Goal: Task Accomplishment & Management: Complete application form

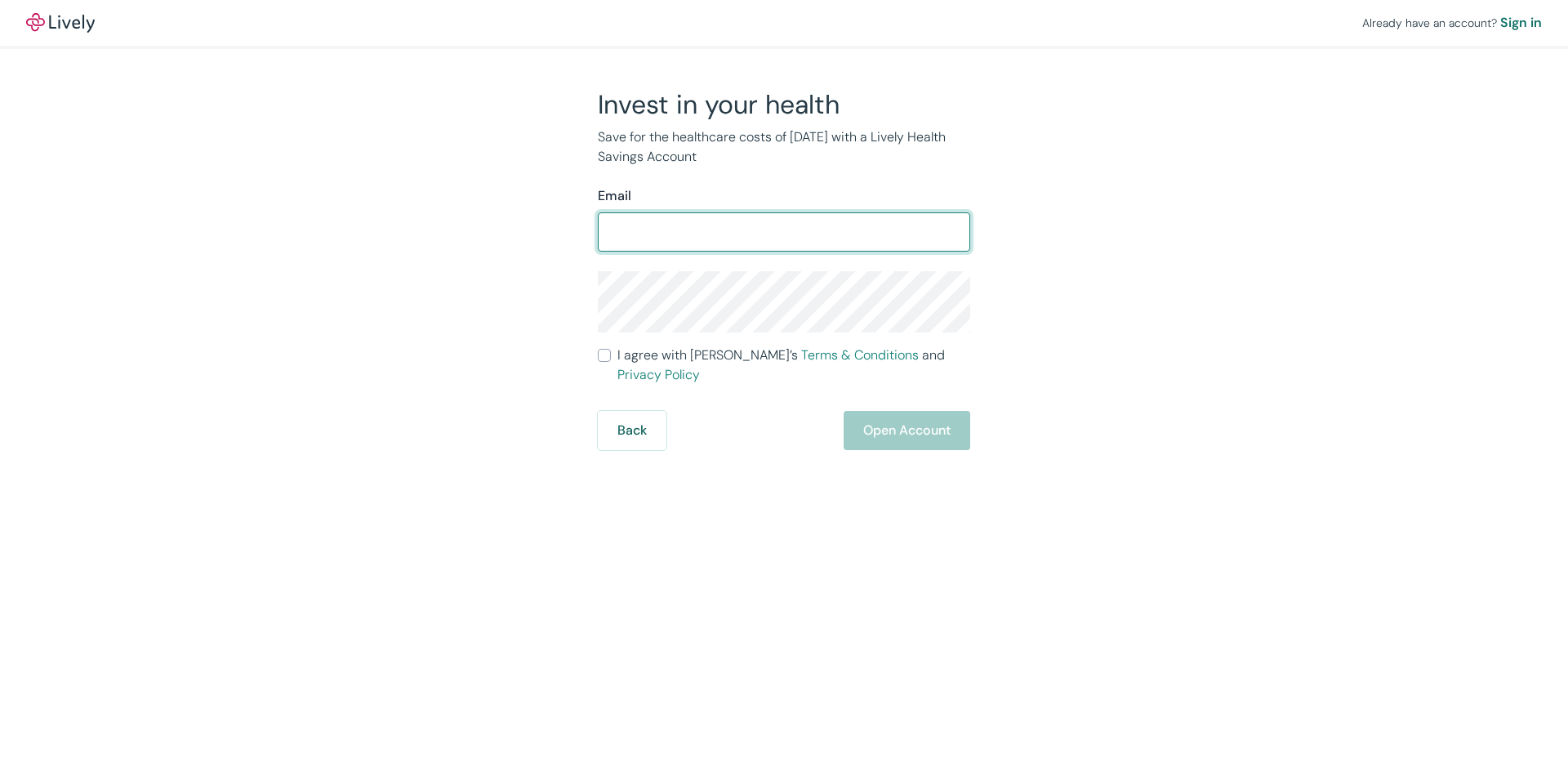
click at [650, 238] on input "Email" at bounding box center [784, 232] width 373 height 33
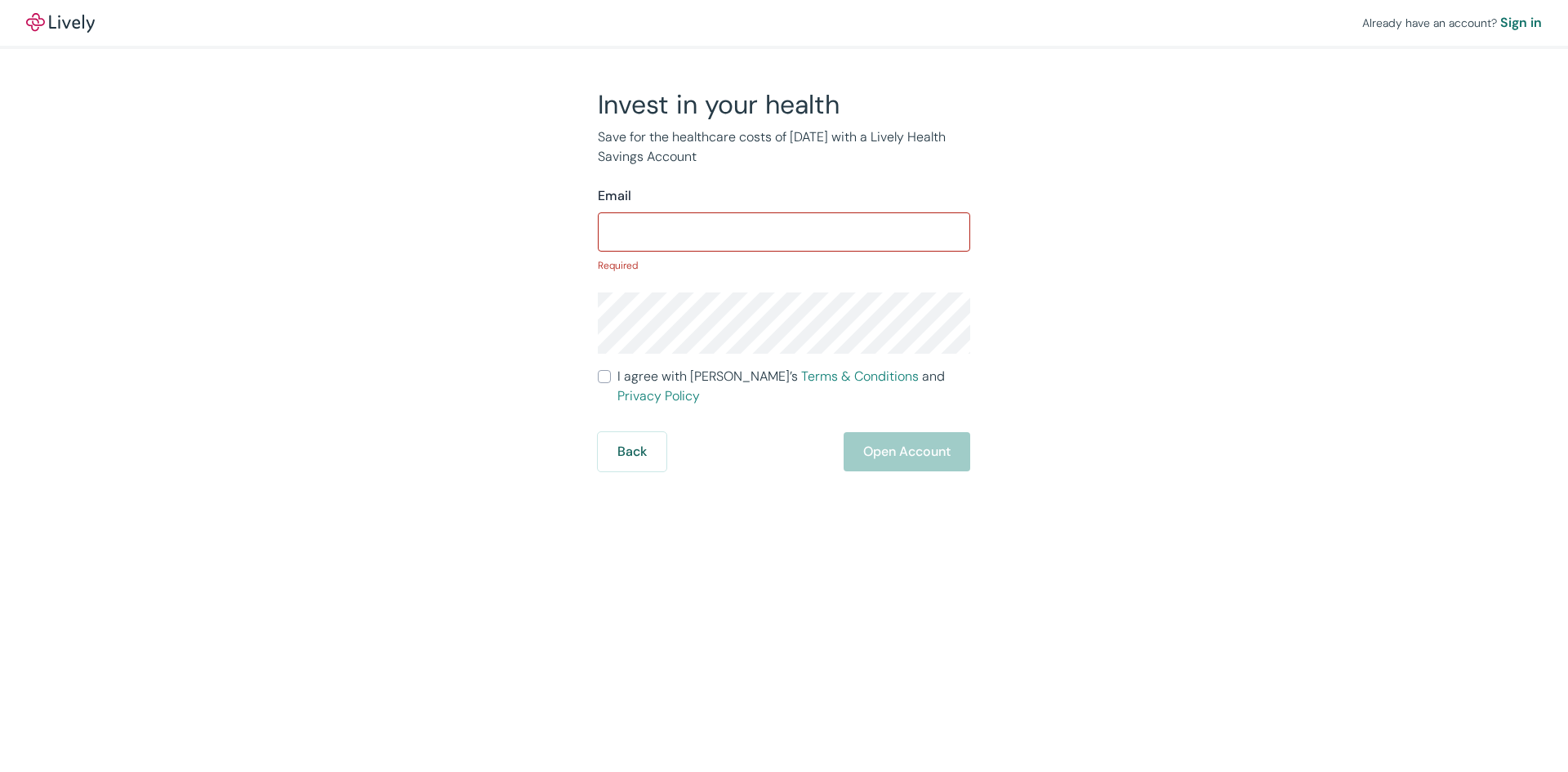
type input "denosaq@gmail.com"
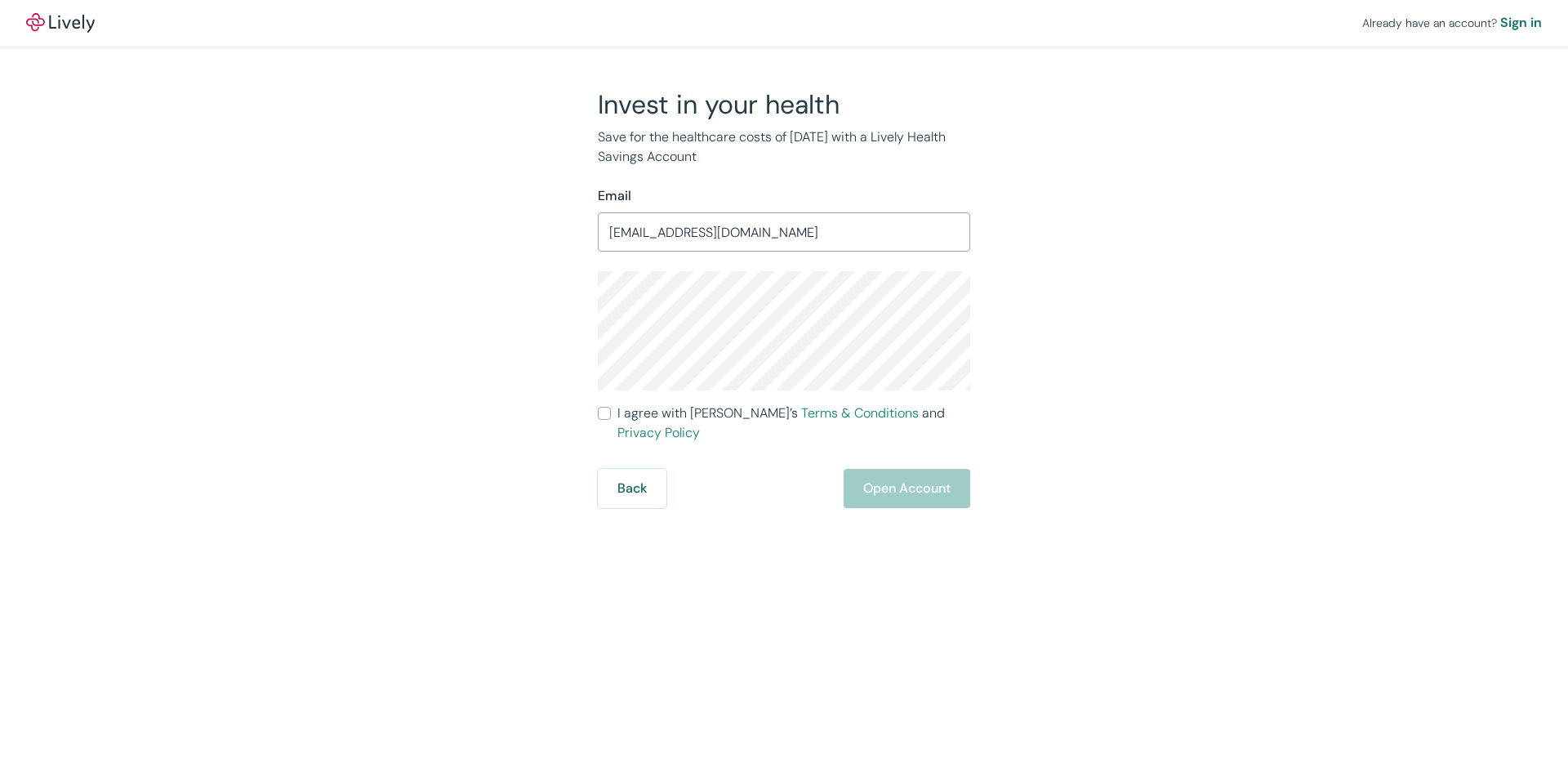
click at [605, 410] on input "I agree with Lively’s Terms & Conditions and Privacy Policy" at bounding box center [604, 413] width 13 height 13
checkbox input "true"
click at [899, 469] on button "Open Account" at bounding box center [906, 489] width 127 height 40
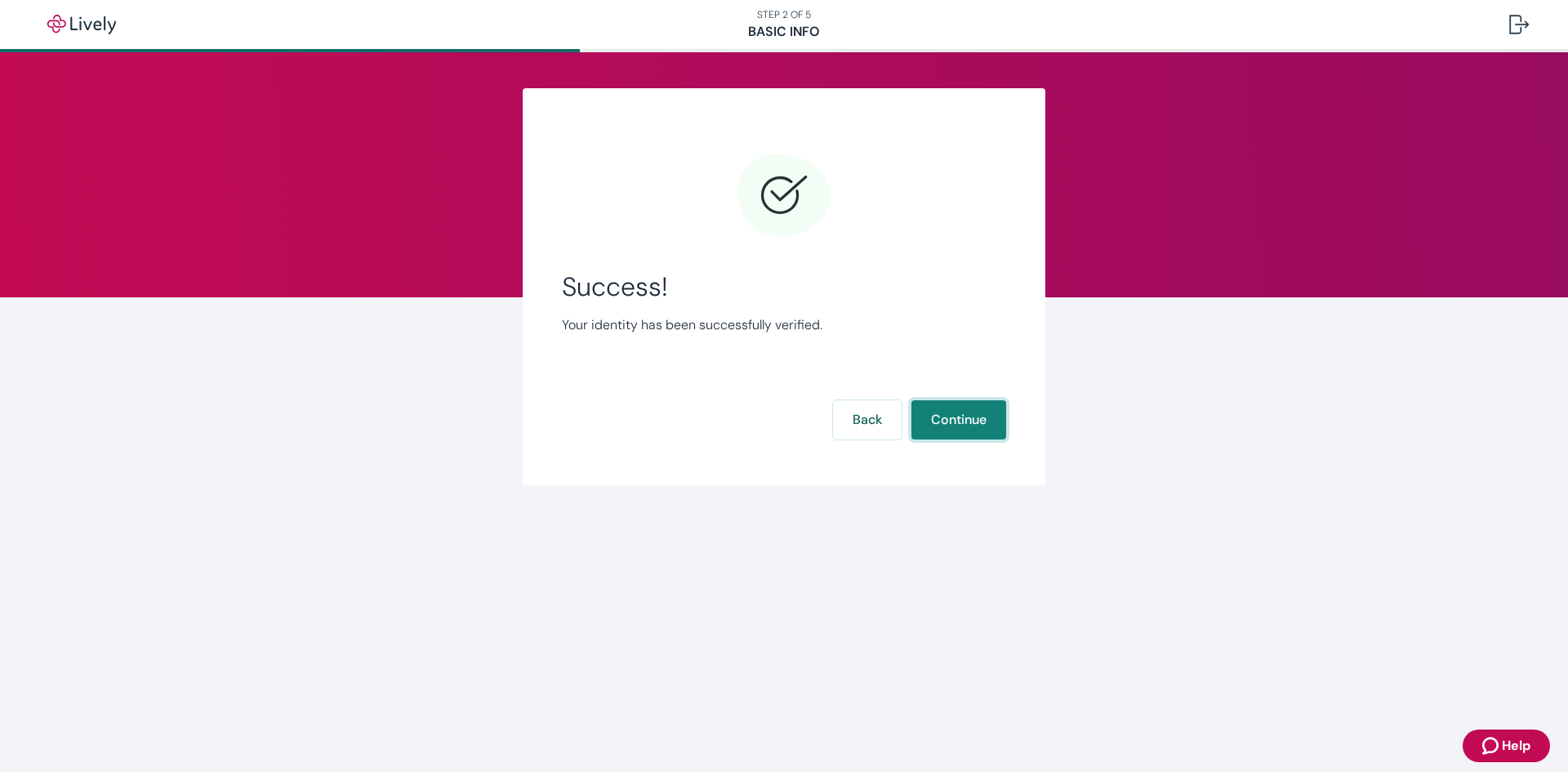
click at [970, 417] on button "Continue" at bounding box center [959, 420] width 95 height 40
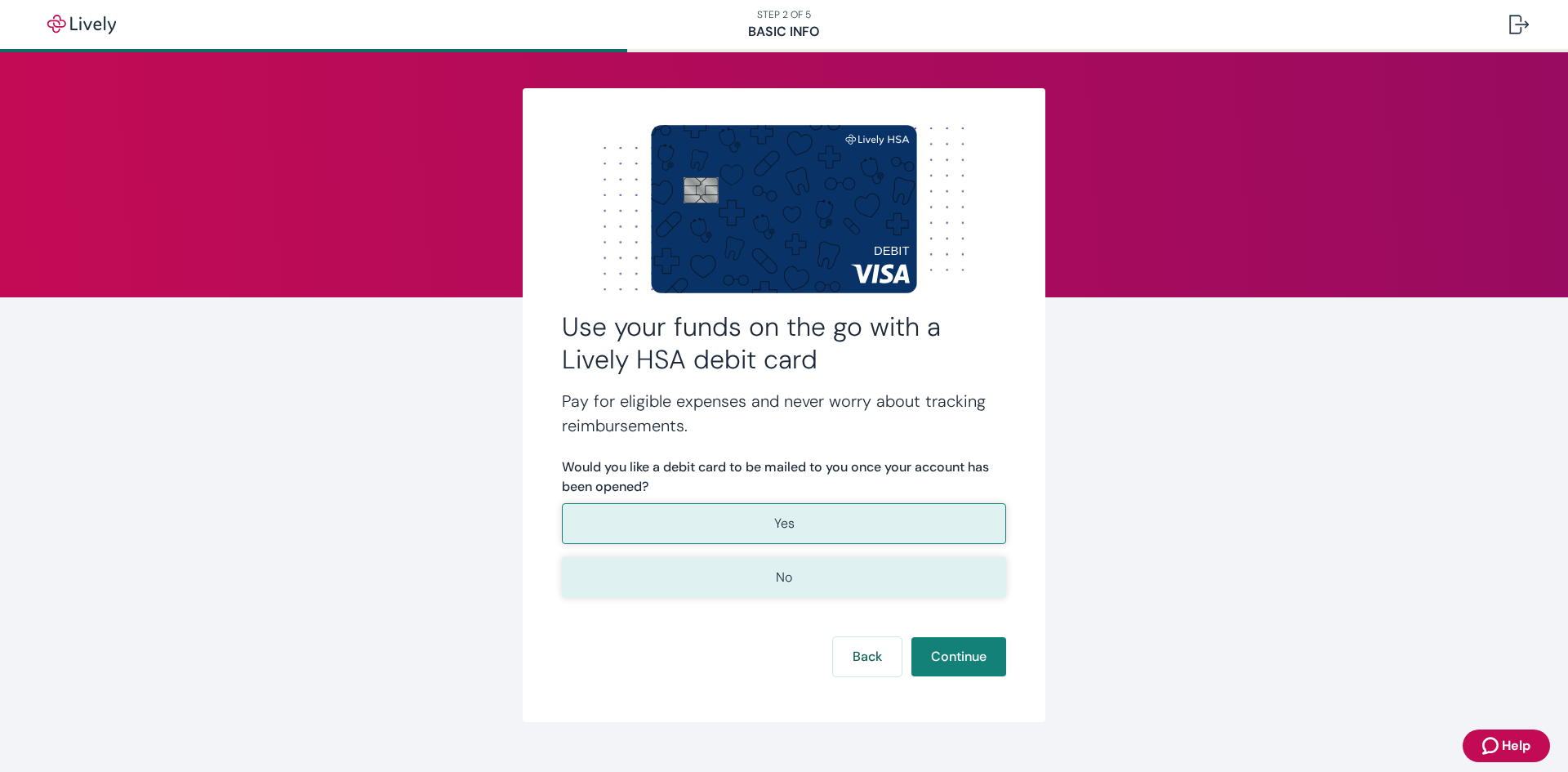
click at [776, 578] on p "No" at bounding box center [783, 577] width 16 height 20
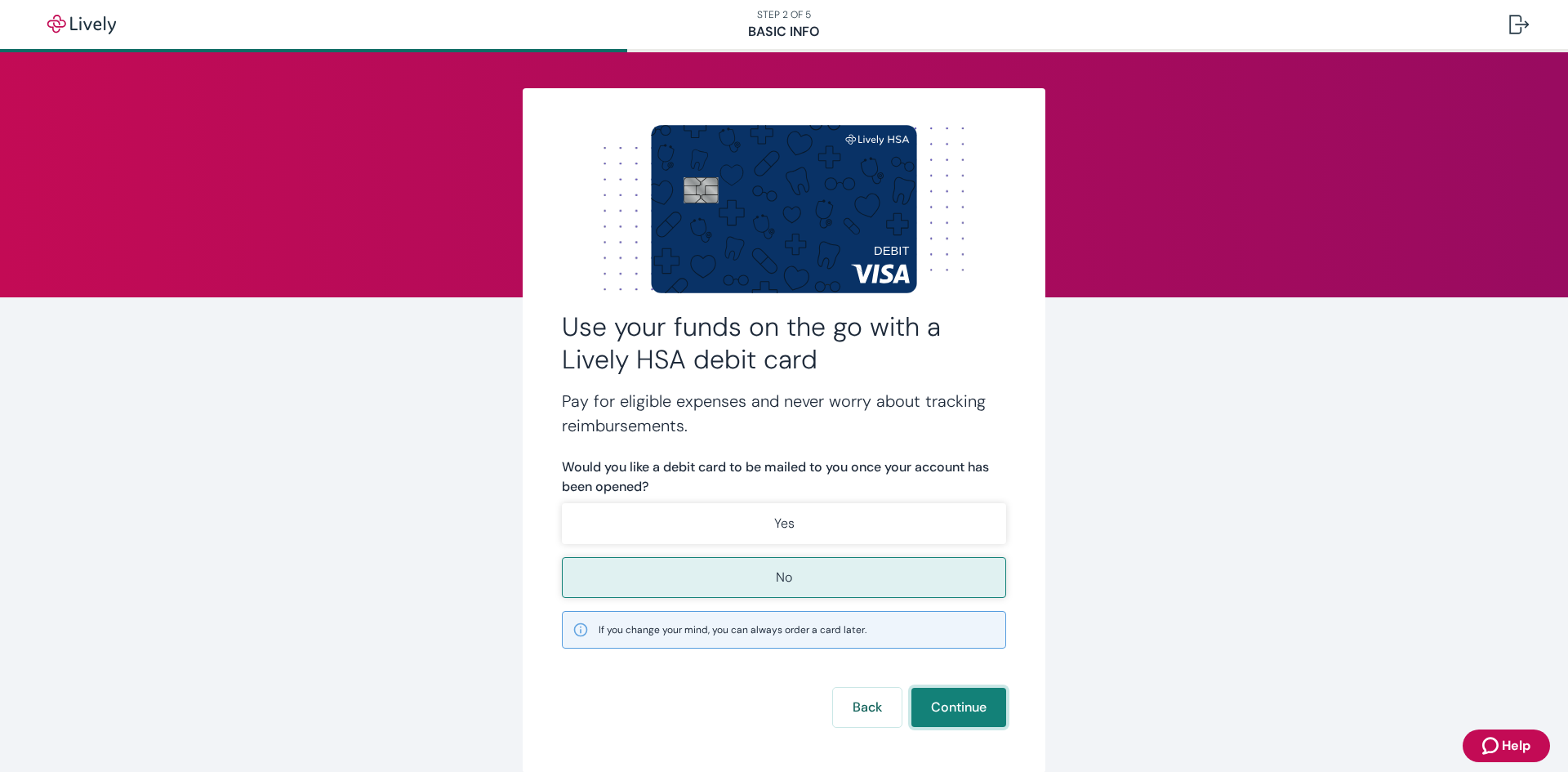
click at [942, 712] on button "Continue" at bounding box center [959, 707] width 95 height 40
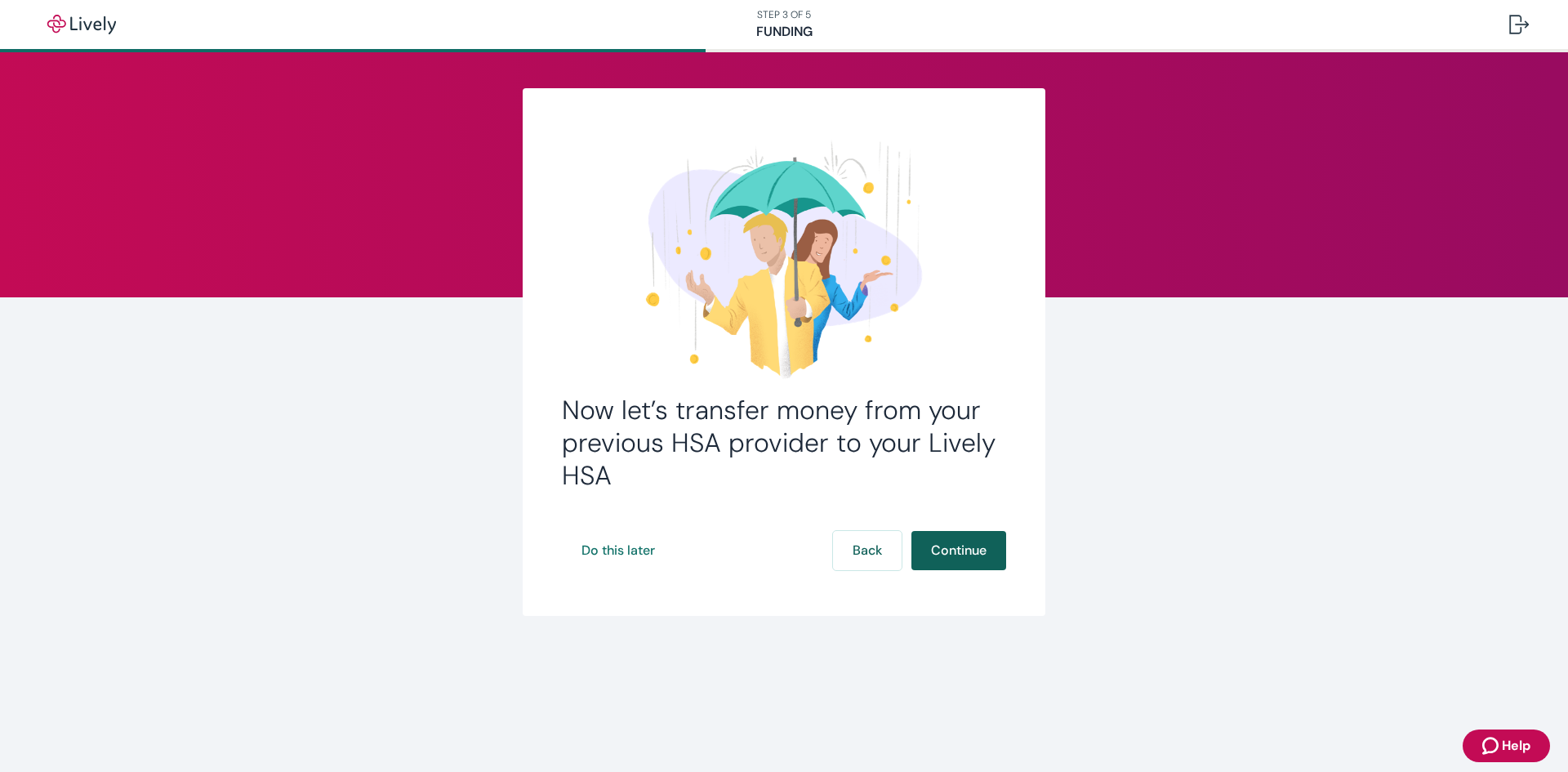
click at [961, 557] on button "Continue" at bounding box center [959, 551] width 95 height 40
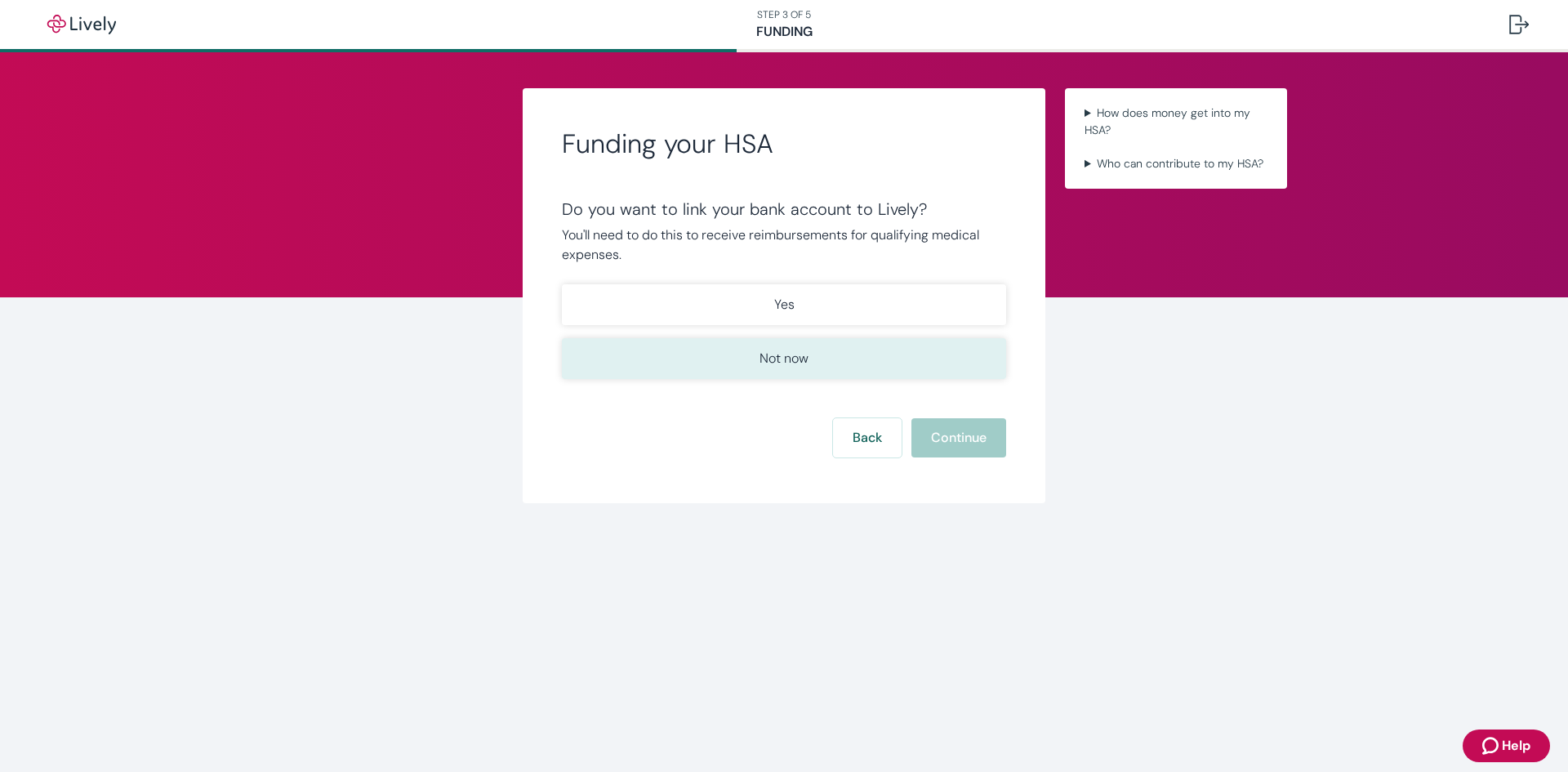
click at [801, 361] on p "Not now" at bounding box center [784, 358] width 49 height 20
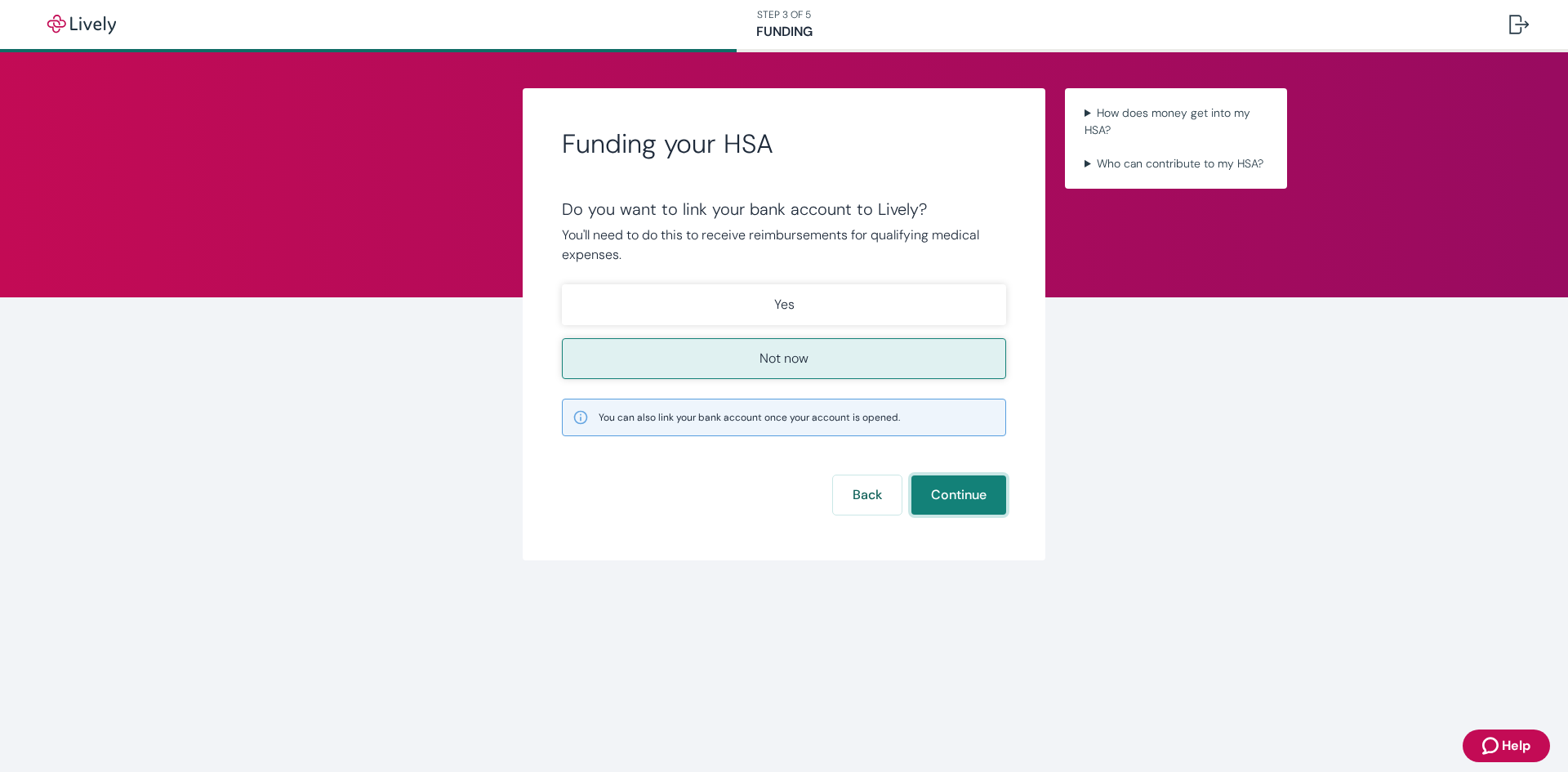
click at [954, 498] on button "Continue" at bounding box center [959, 495] width 95 height 40
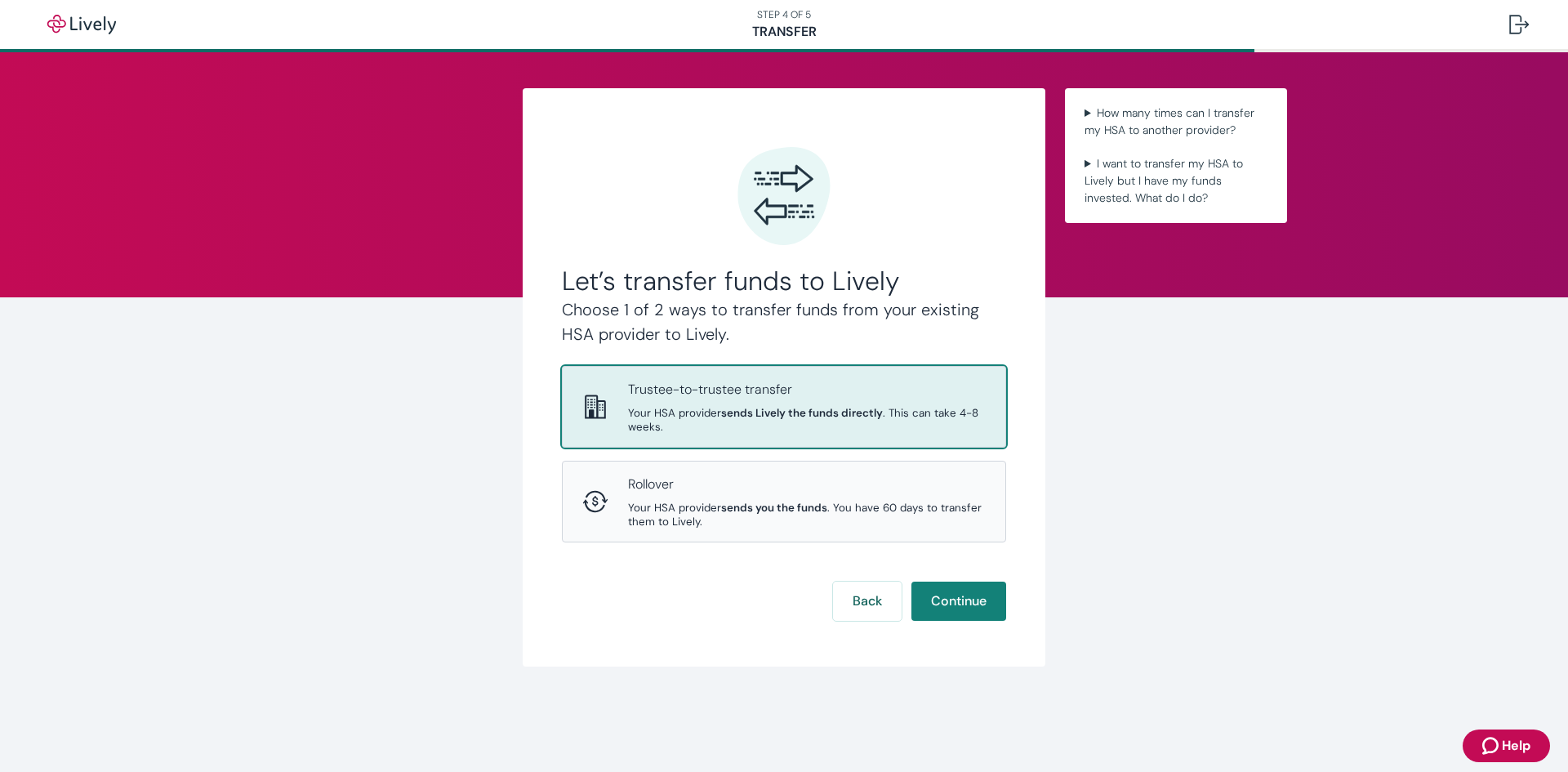
click at [677, 411] on span "Your HSA provider sends Lively the funds directly . This can take 4-8 weeks." at bounding box center [807, 420] width 358 height 28
click at [956, 607] on button "Continue" at bounding box center [959, 602] width 95 height 40
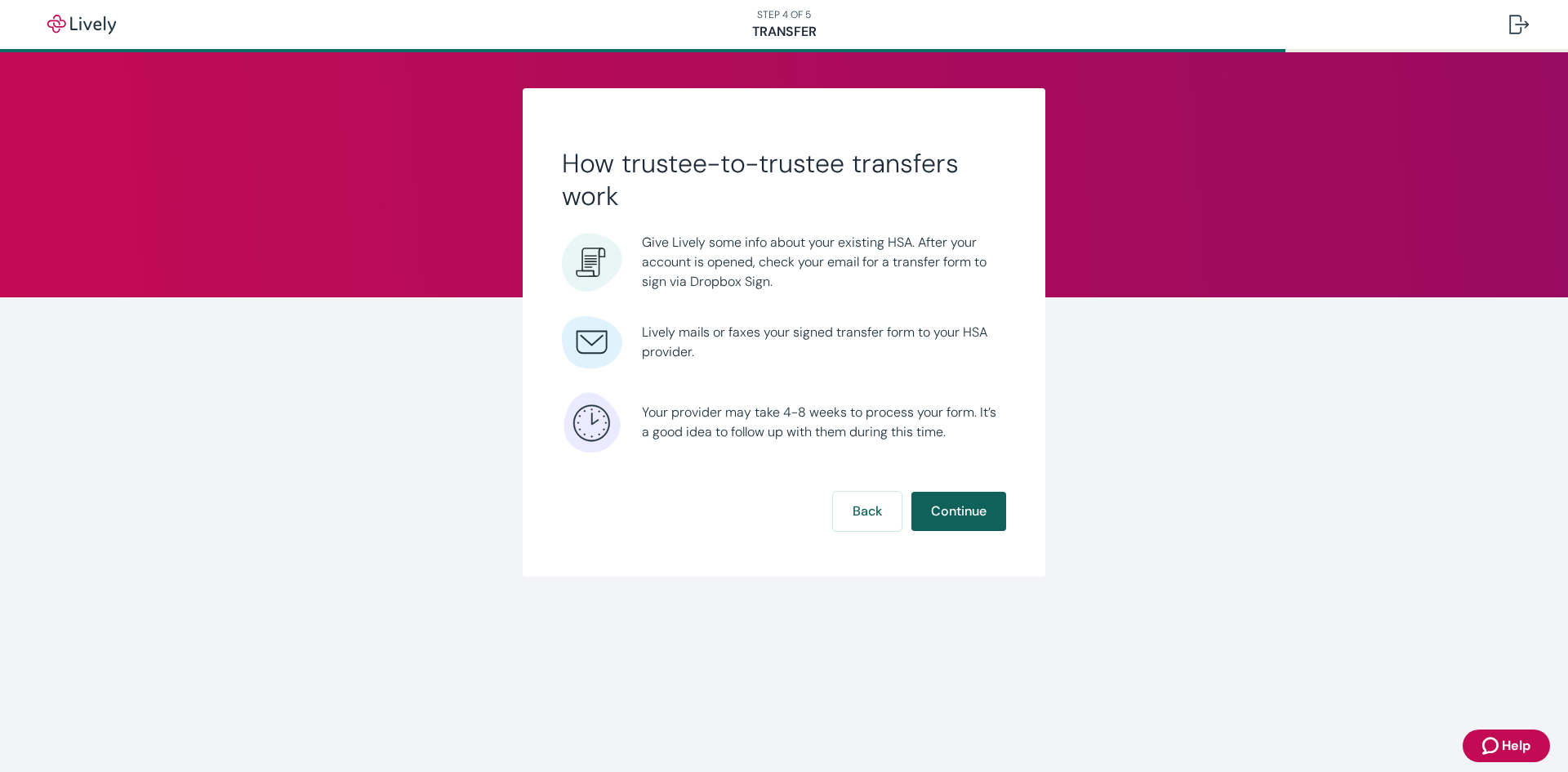
click at [948, 515] on button "Continue" at bounding box center [959, 511] width 95 height 40
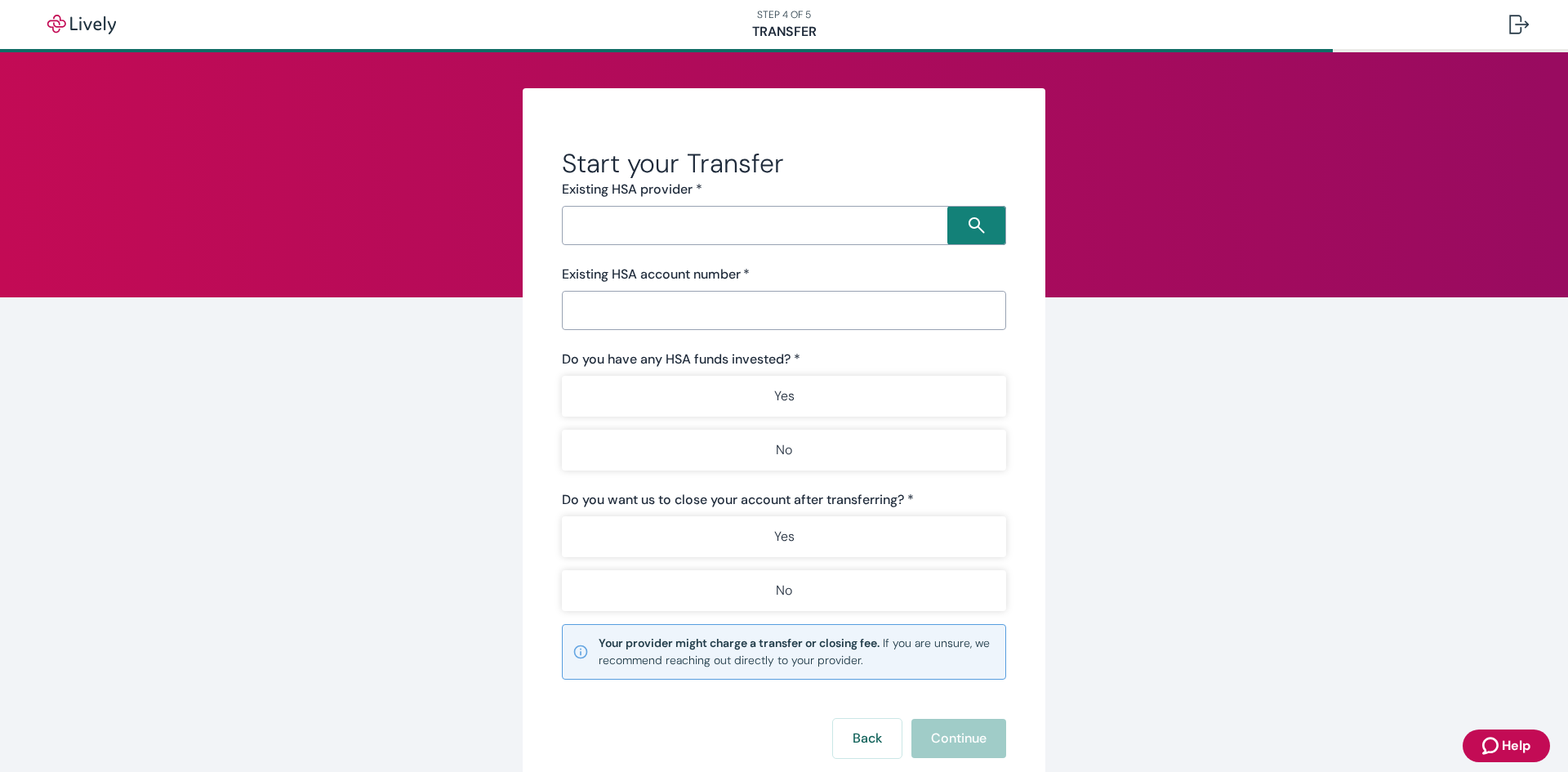
click at [637, 227] on input "Search input" at bounding box center [757, 225] width 380 height 23
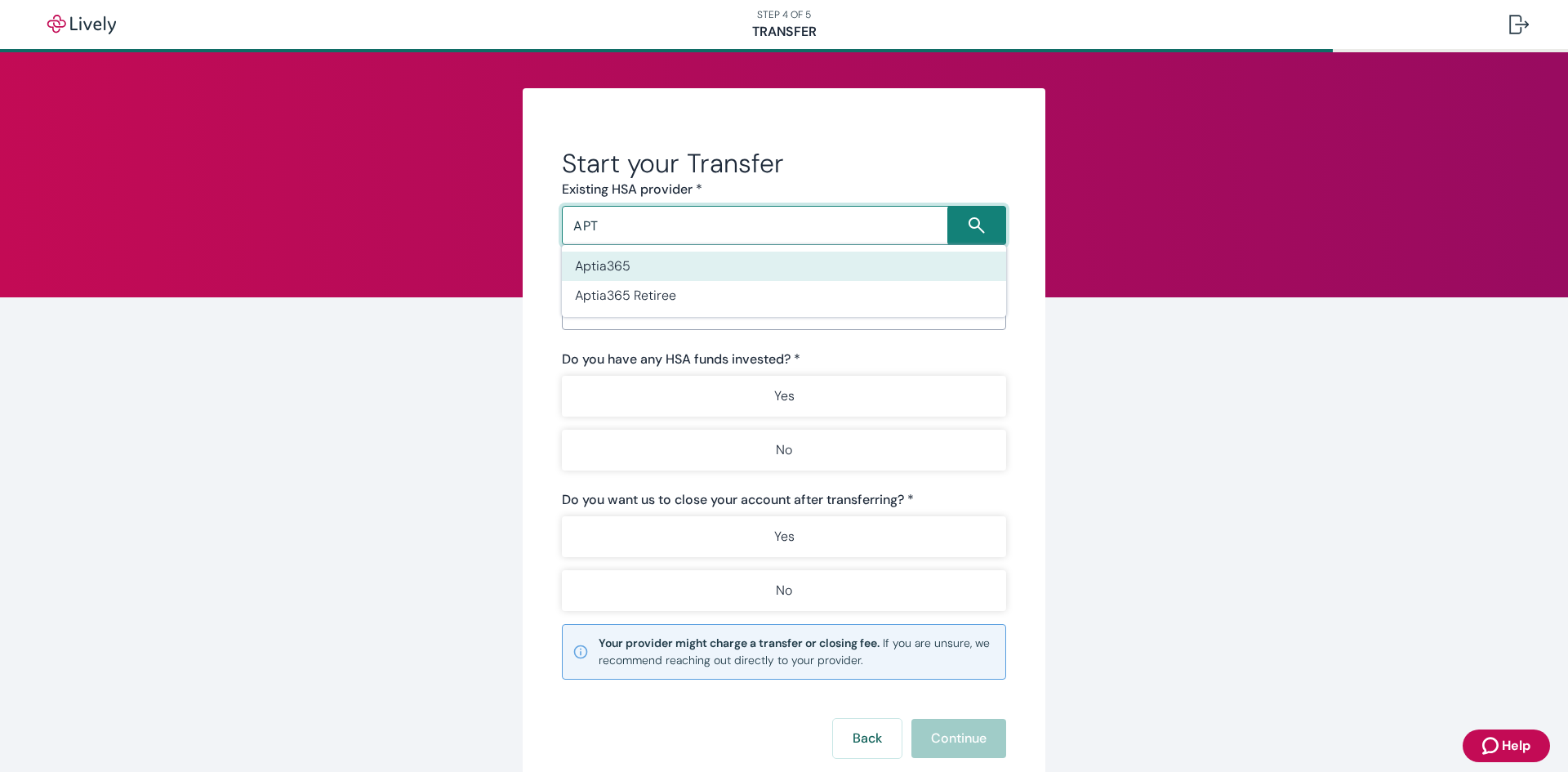
click at [626, 267] on li "Aptia365" at bounding box center [784, 266] width 444 height 29
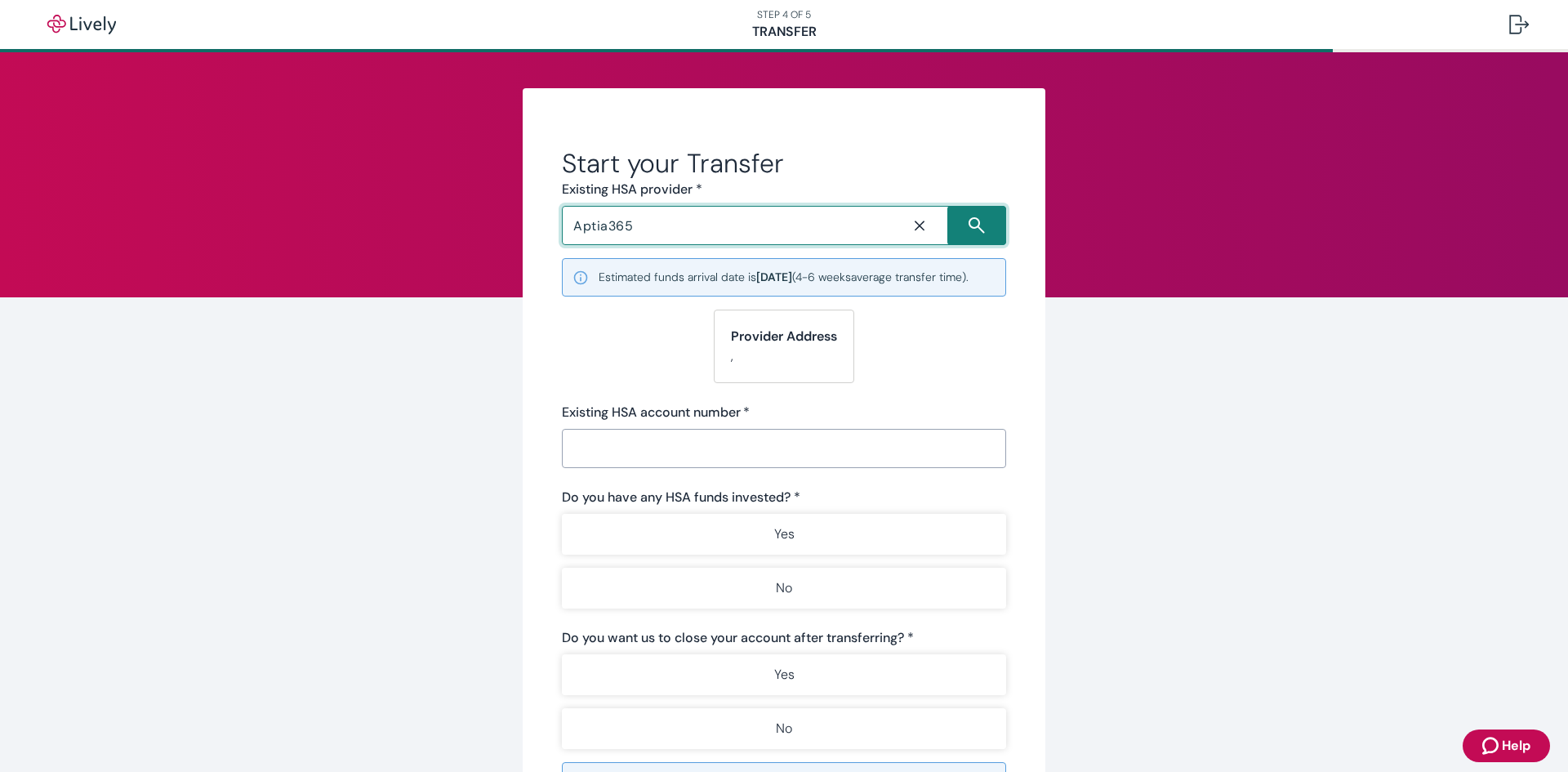
type input "Aptia365"
click at [760, 366] on p "," at bounding box center [783, 355] width 106 height 20
click at [659, 464] on input "Existing HSA account number   *" at bounding box center [784, 448] width 444 height 33
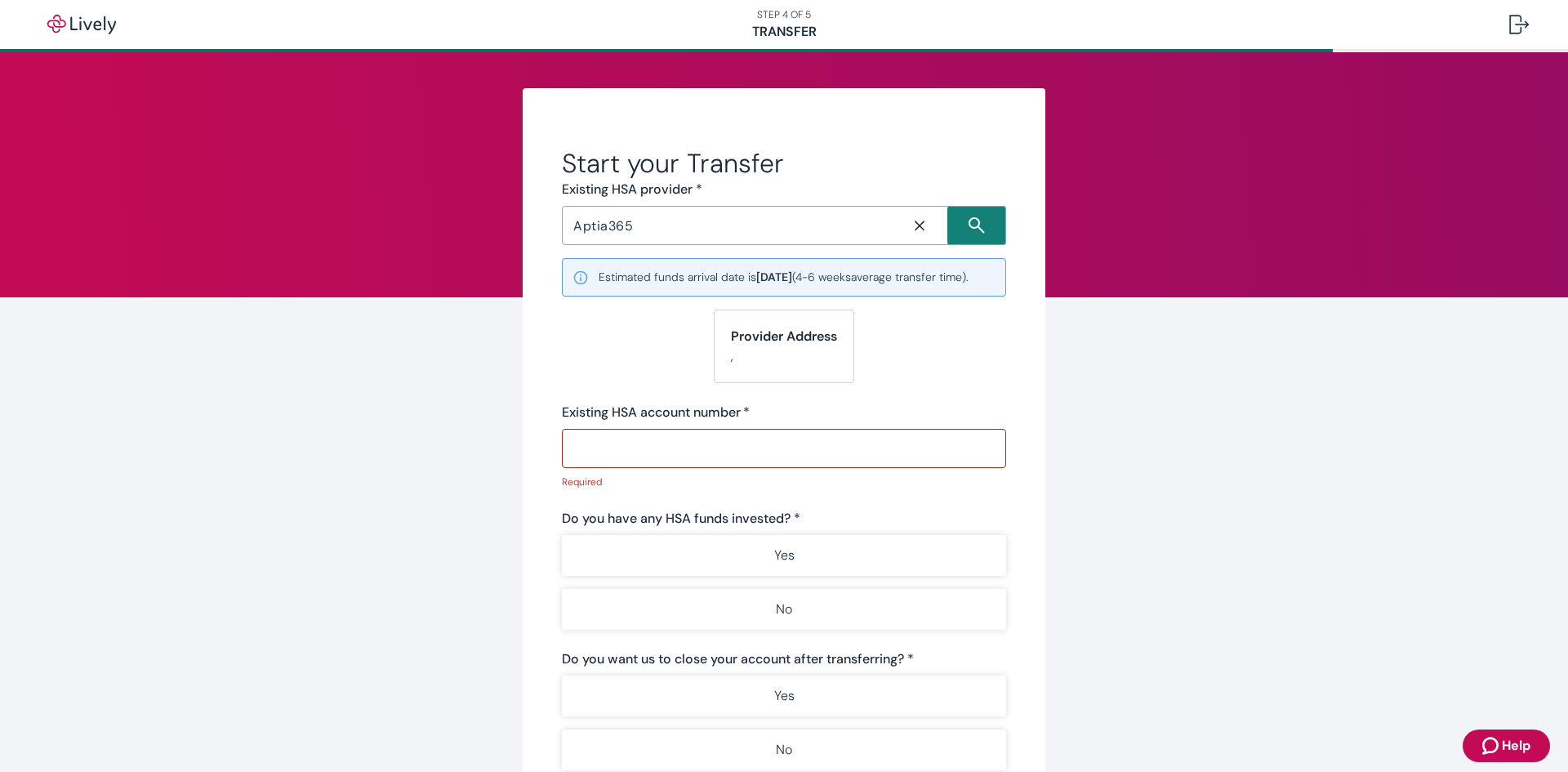
click at [770, 364] on p "," at bounding box center [783, 355] width 106 height 20
click at [758, 344] on strong "Provider Address" at bounding box center [783, 337] width 106 height 17
click at [664, 456] on input "Existing HSA account number   *" at bounding box center [784, 448] width 444 height 33
click at [660, 465] on input "Existing HSA account number   *" at bounding box center [784, 448] width 444 height 33
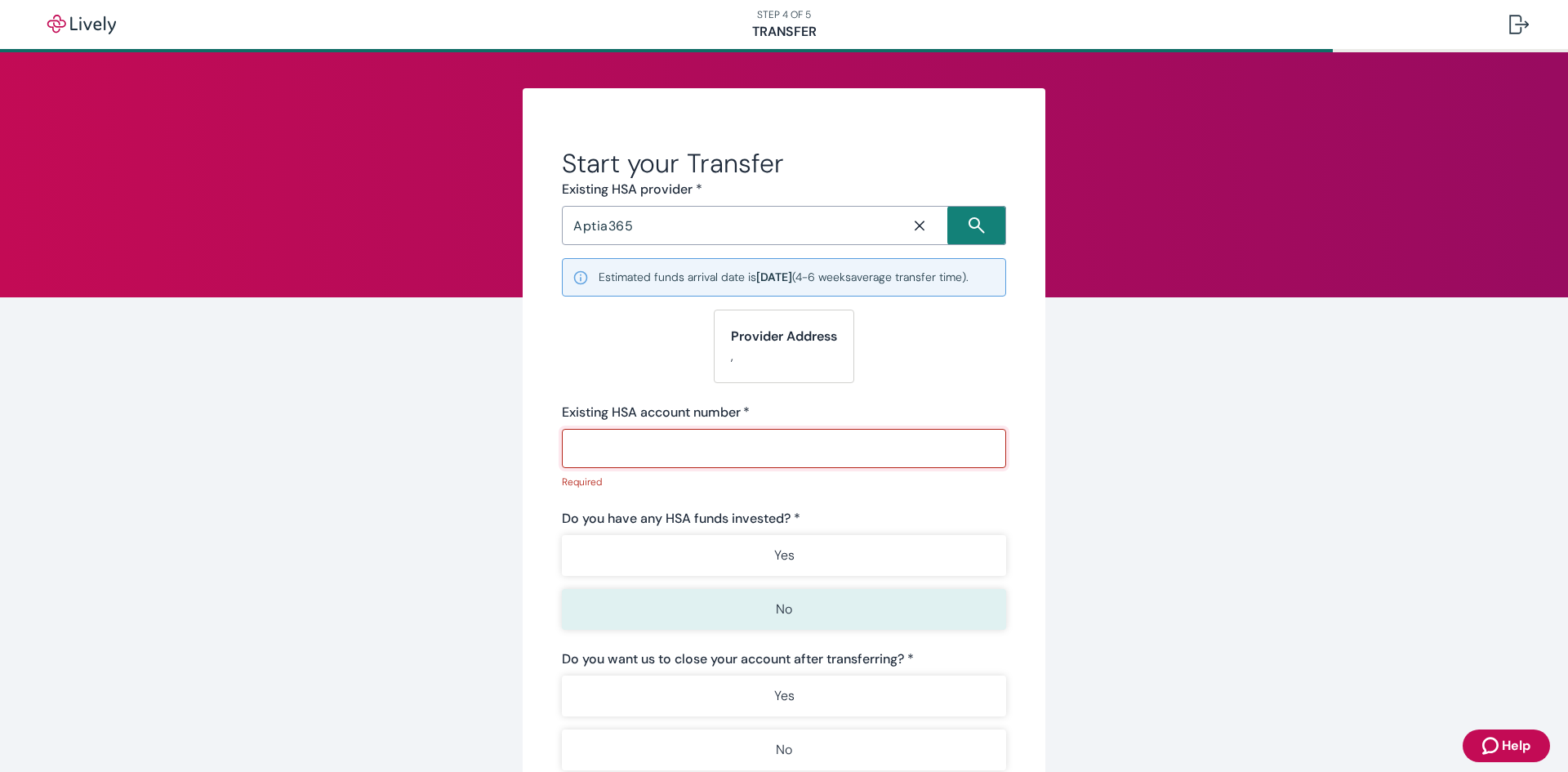
click at [779, 619] on p "No" at bounding box center [783, 609] width 16 height 20
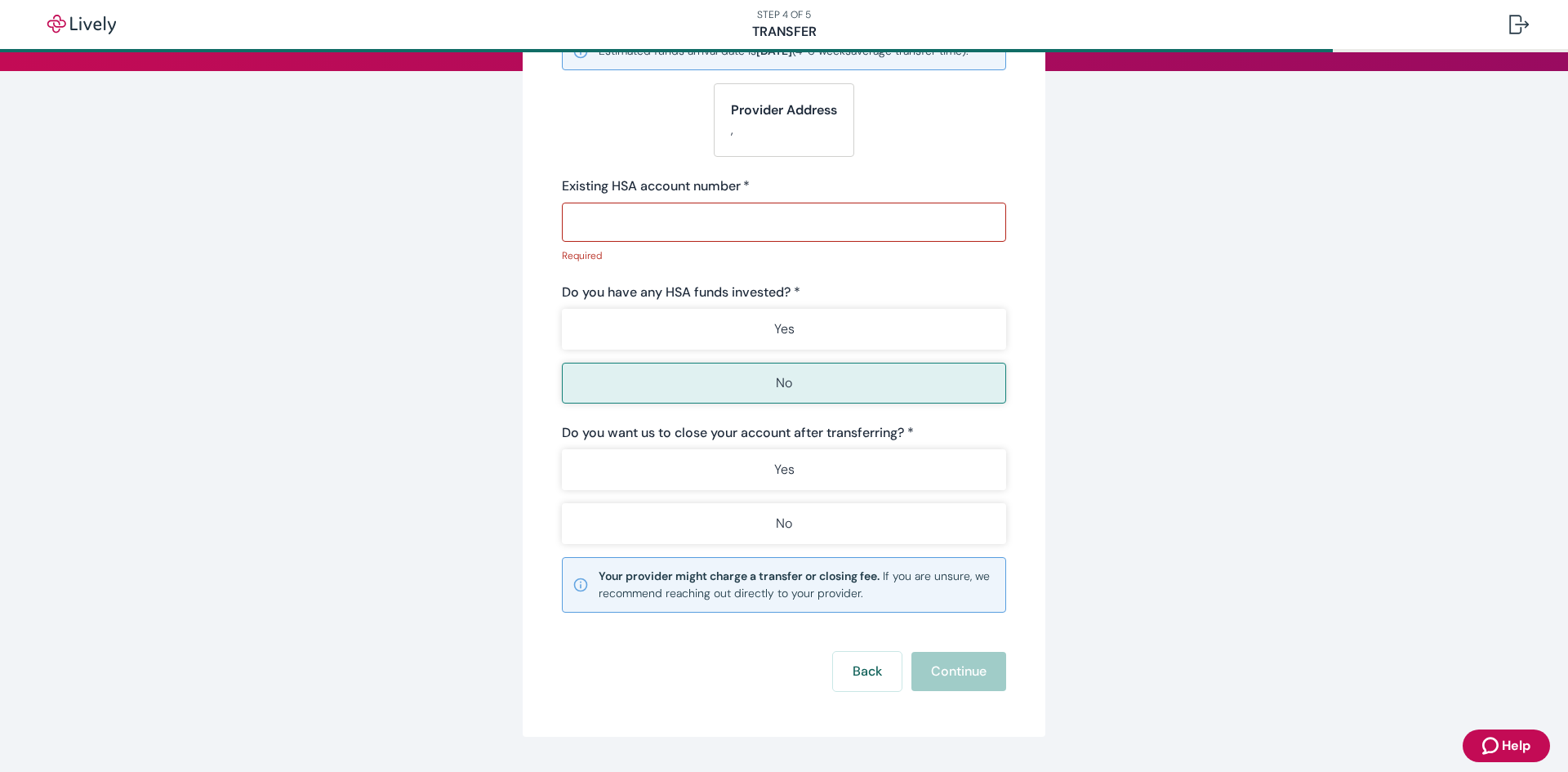
scroll to position [229, 0]
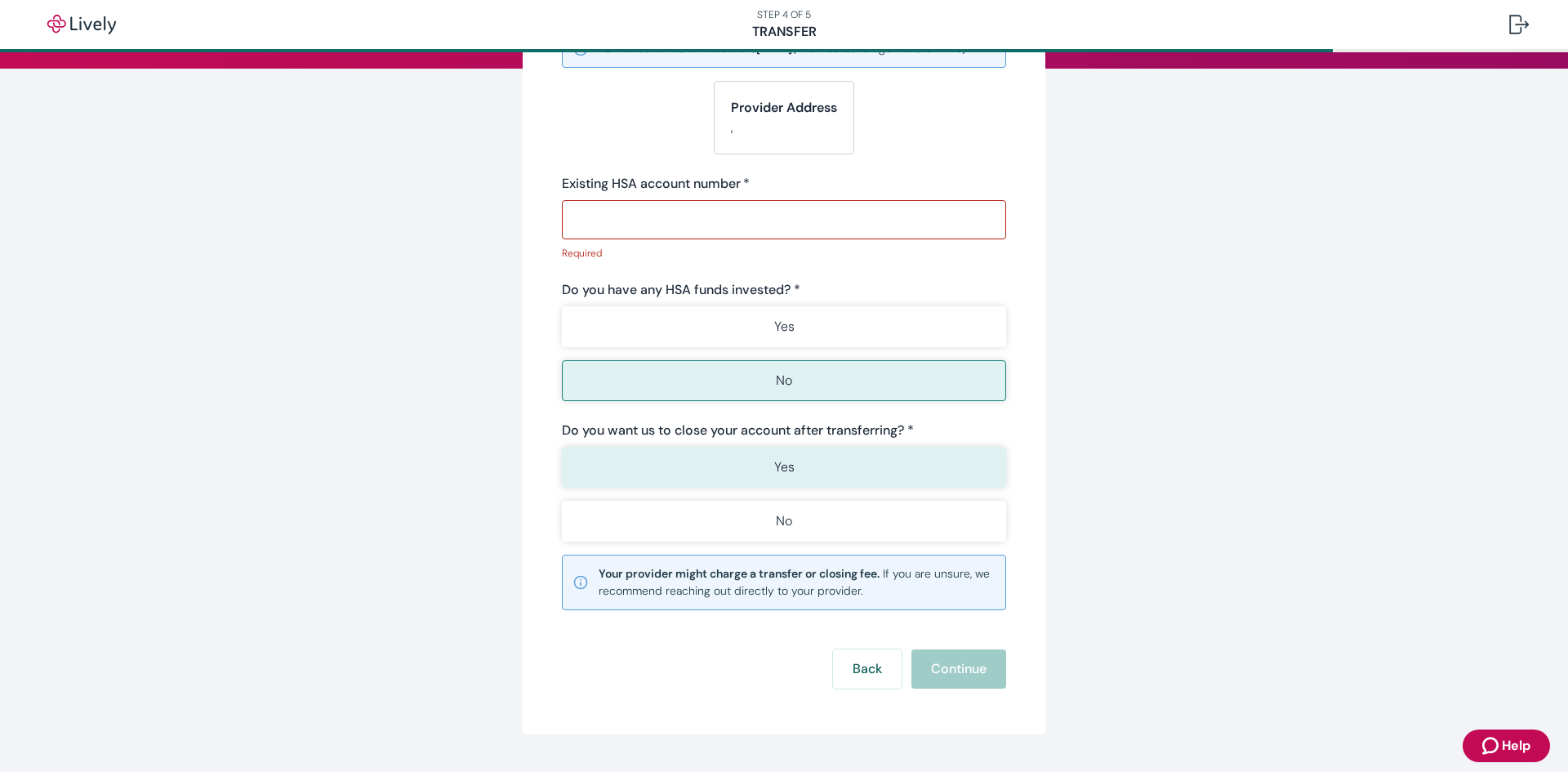
click at [773, 481] on button "Yes" at bounding box center [784, 466] width 444 height 40
click at [639, 235] on input "Existing HSA account number   *" at bounding box center [784, 219] width 444 height 33
click at [673, 236] on input "Existing HSA account number   *" at bounding box center [784, 219] width 444 height 33
click at [626, 233] on input "Existing HSA account number   *" at bounding box center [784, 219] width 444 height 33
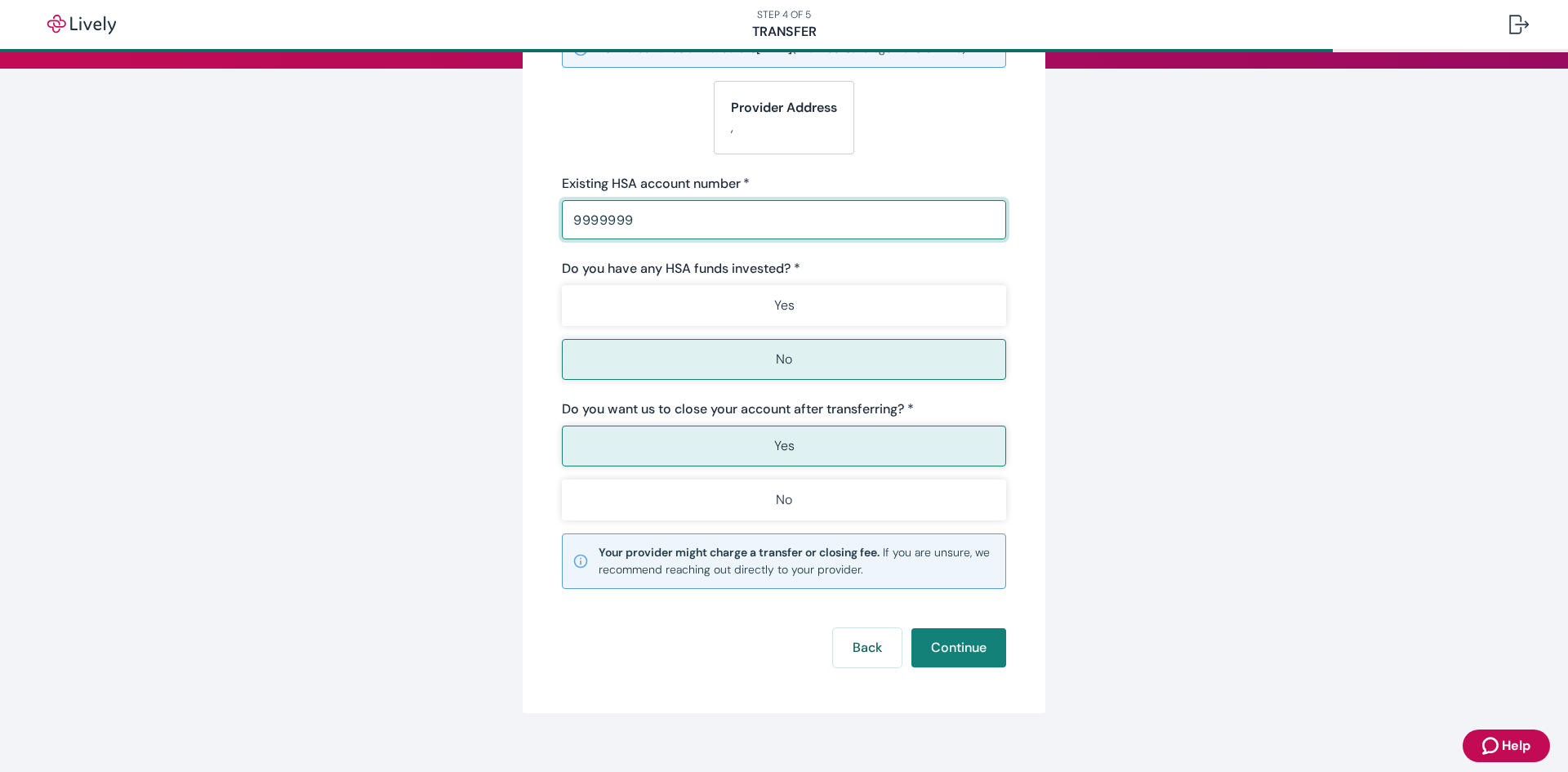
drag, startPoint x: 635, startPoint y: 236, endPoint x: 460, endPoint y: 216, distance: 176.1
click at [466, 216] on div "Start your Transfer Existing HSA provider * Aptia365 ​ Estimated funds arrival …" at bounding box center [783, 287] width 784 height 854
paste input "83248279422345"
type input "83248279422345"
click at [780, 369] on p "No" at bounding box center [783, 359] width 16 height 20
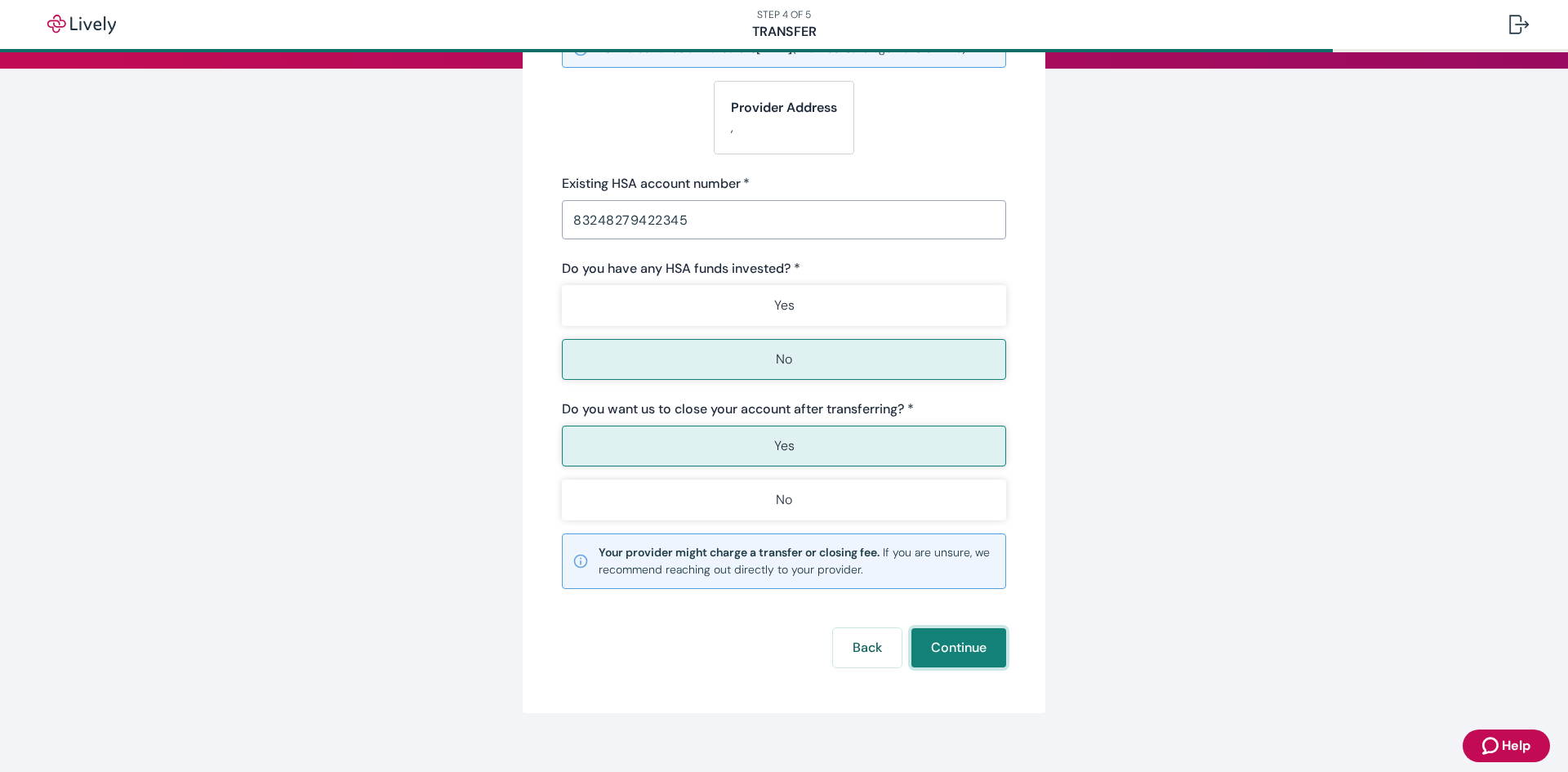
click at [973, 667] on button "Continue" at bounding box center [959, 648] width 95 height 40
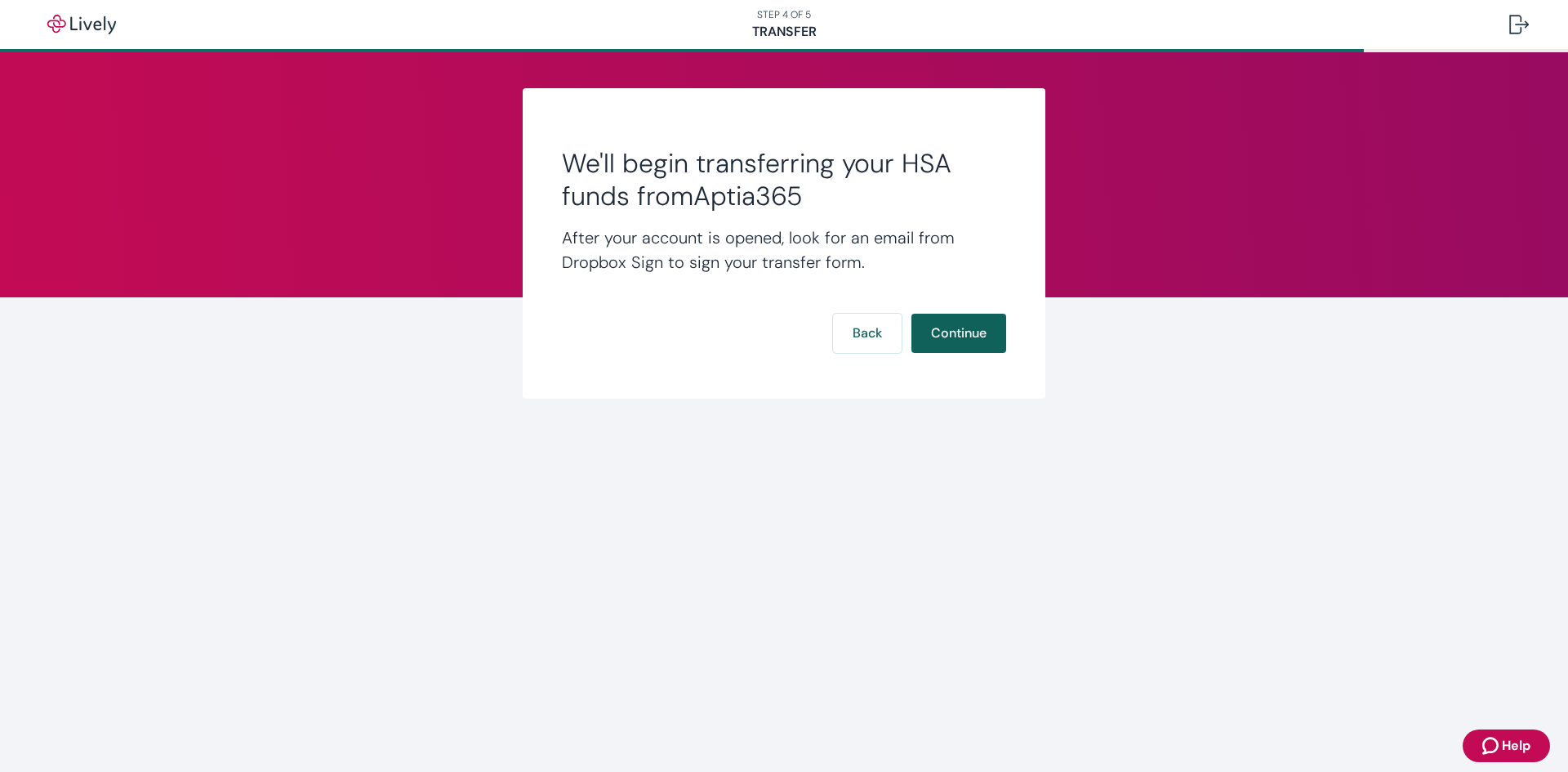
click at [955, 333] on button "Continue" at bounding box center [959, 333] width 95 height 40
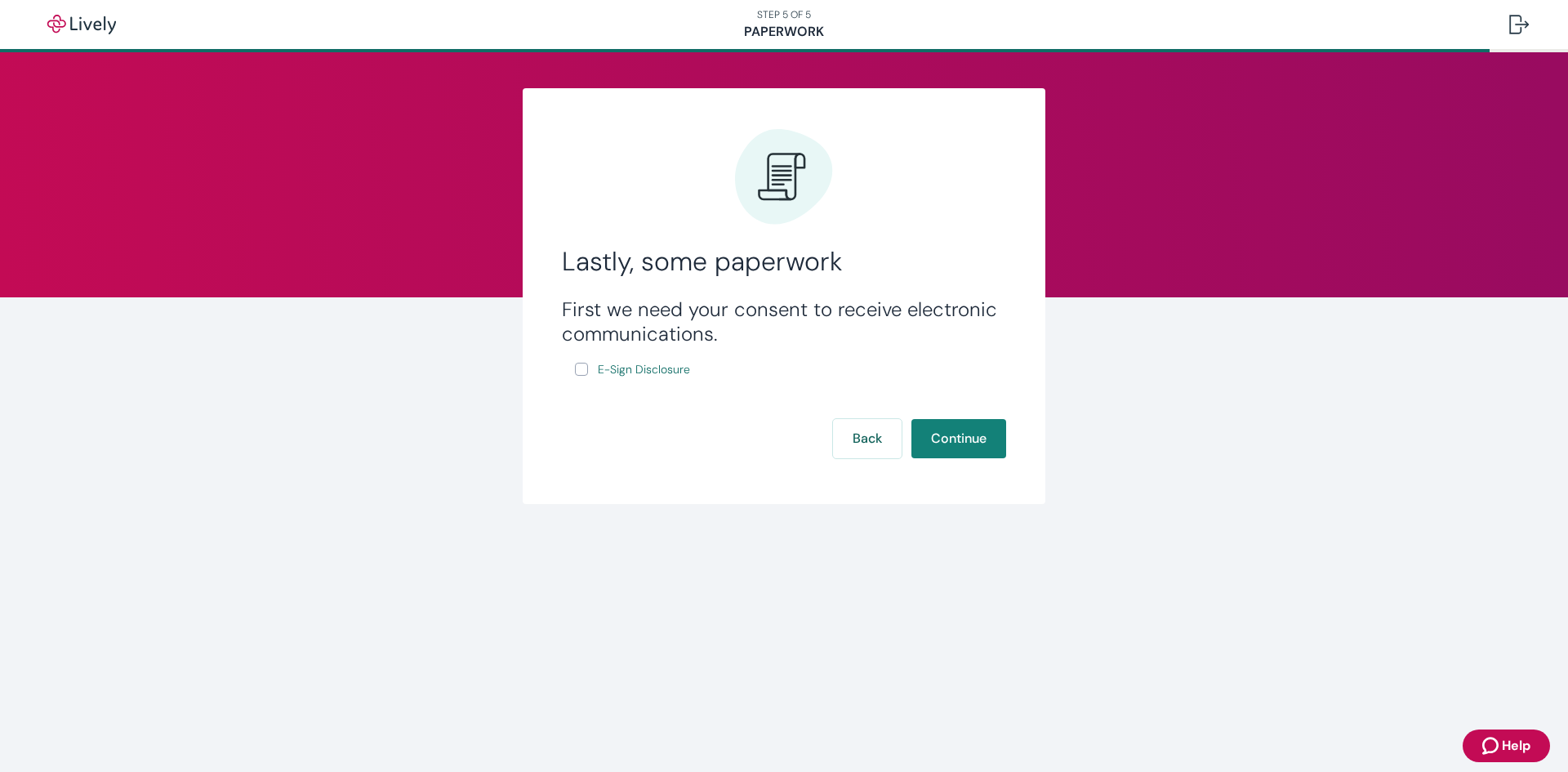
click at [580, 370] on input "E-Sign Disclosure" at bounding box center [581, 368] width 13 height 13
checkbox input "true"
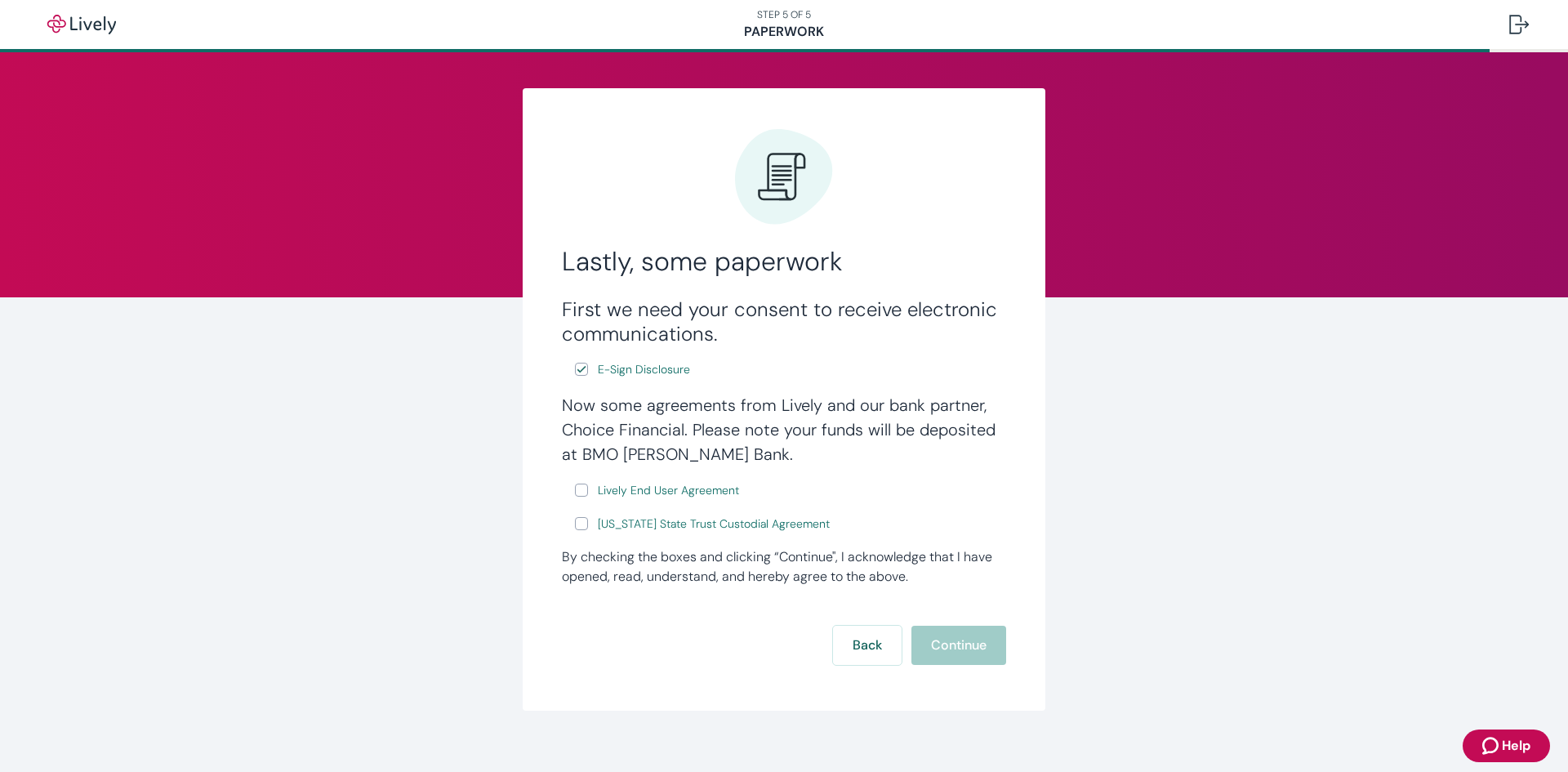
click at [581, 494] on input "Lively End User Agreement" at bounding box center [581, 490] width 13 height 13
checkbox input "true"
click at [583, 527] on input "[US_STATE] State Trust Custodial Agreement" at bounding box center [581, 523] width 13 height 13
checkbox input "true"
click at [954, 650] on button "Continue" at bounding box center [959, 645] width 95 height 40
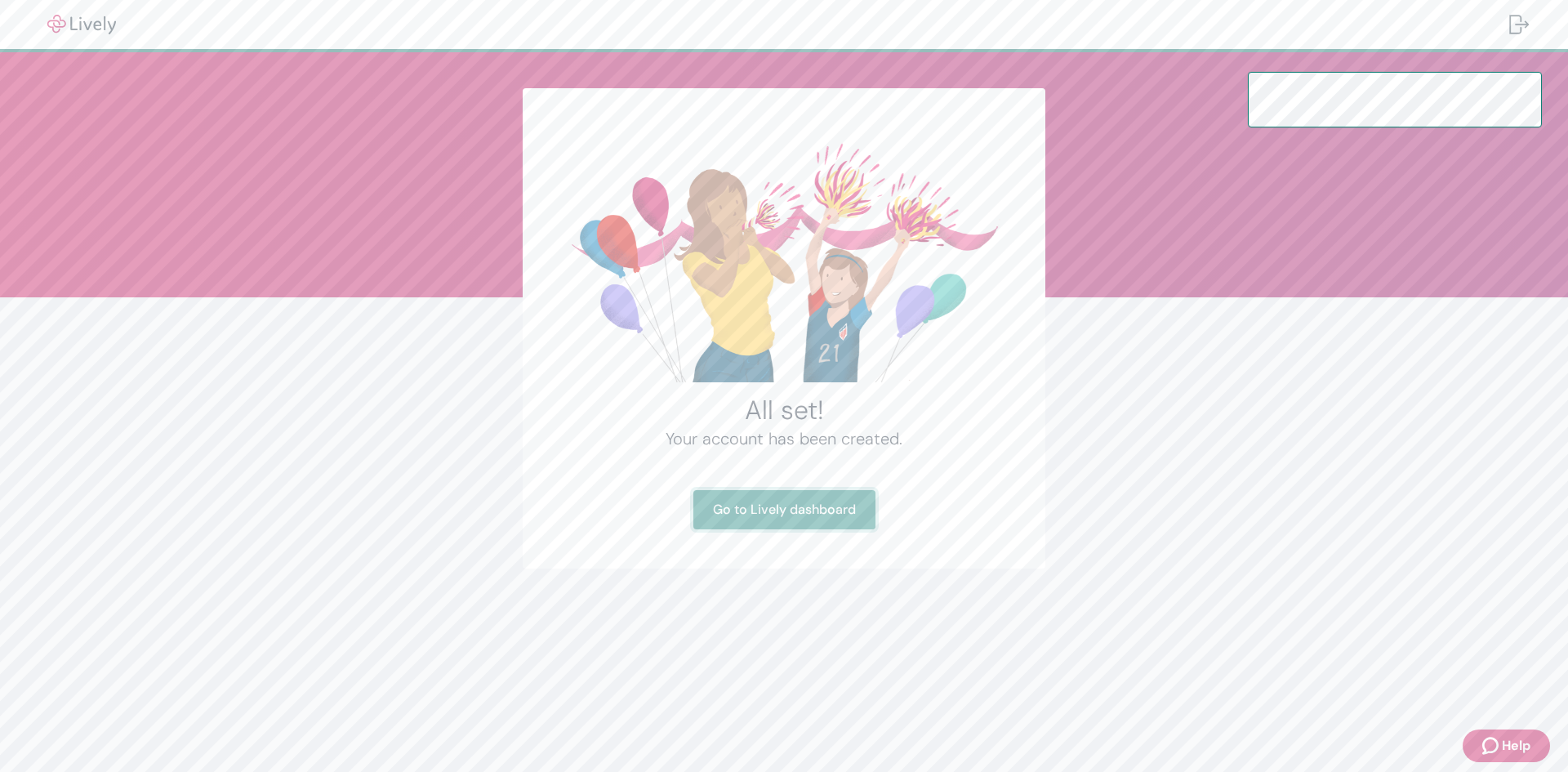
click at [782, 511] on link "Go to Lively dashboard" at bounding box center [785, 510] width 182 height 40
